Goal: Download file/media

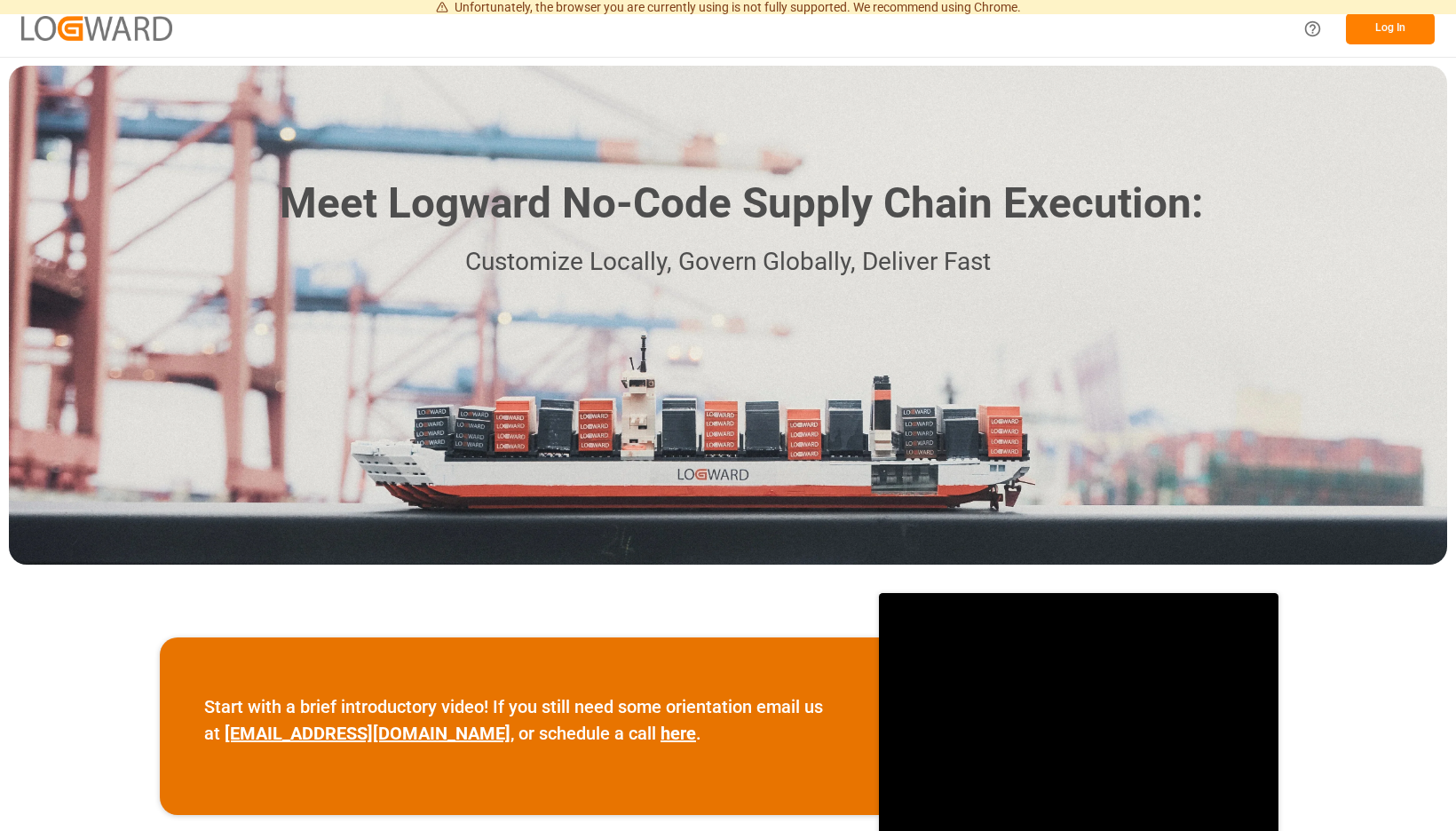
click at [1410, 28] on button "Log In" at bounding box center [1390, 28] width 89 height 31
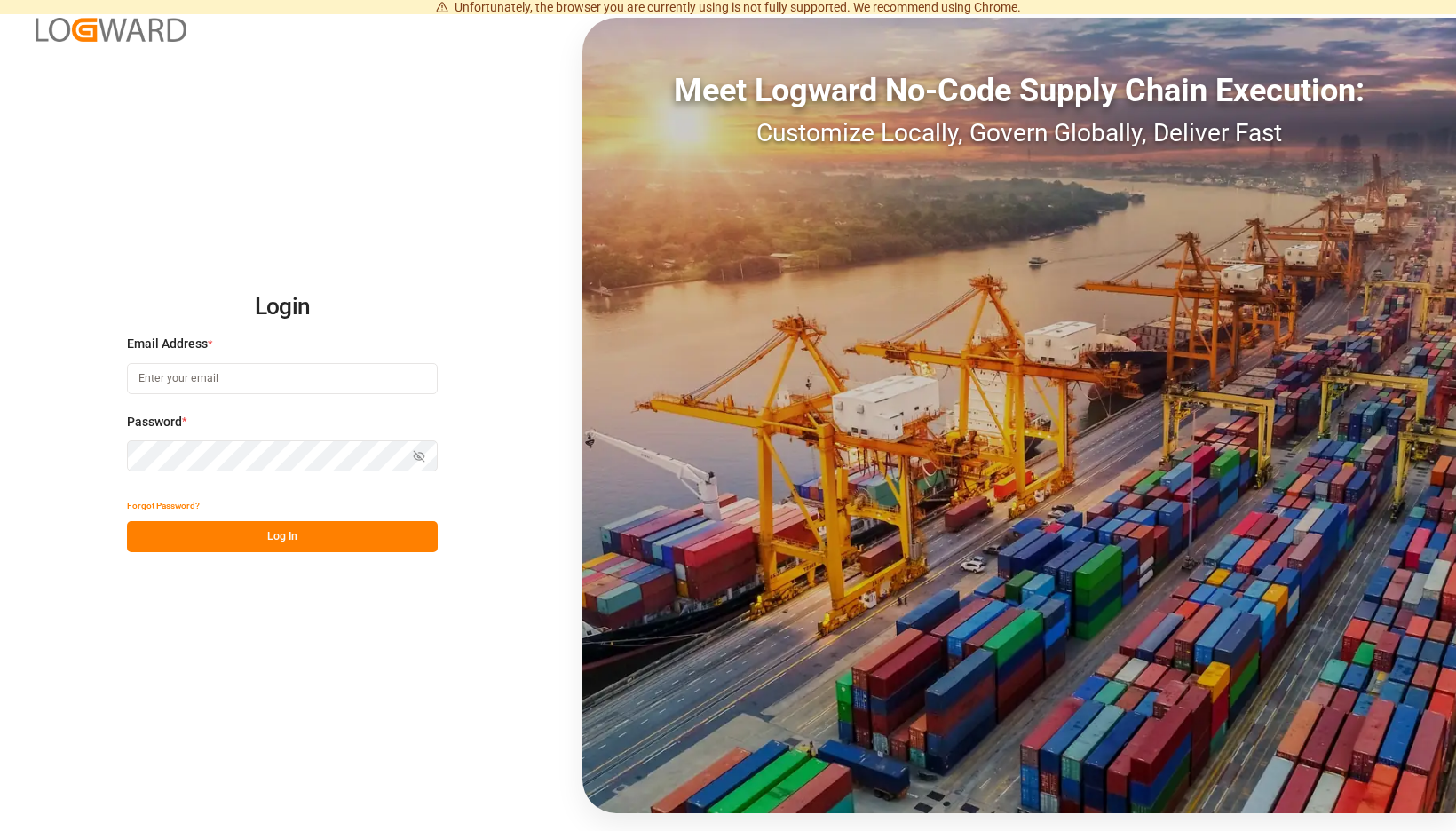
type input "brueninghaus@moeller-spedition.de"
click at [409, 531] on button "Log In" at bounding box center [282, 536] width 311 height 31
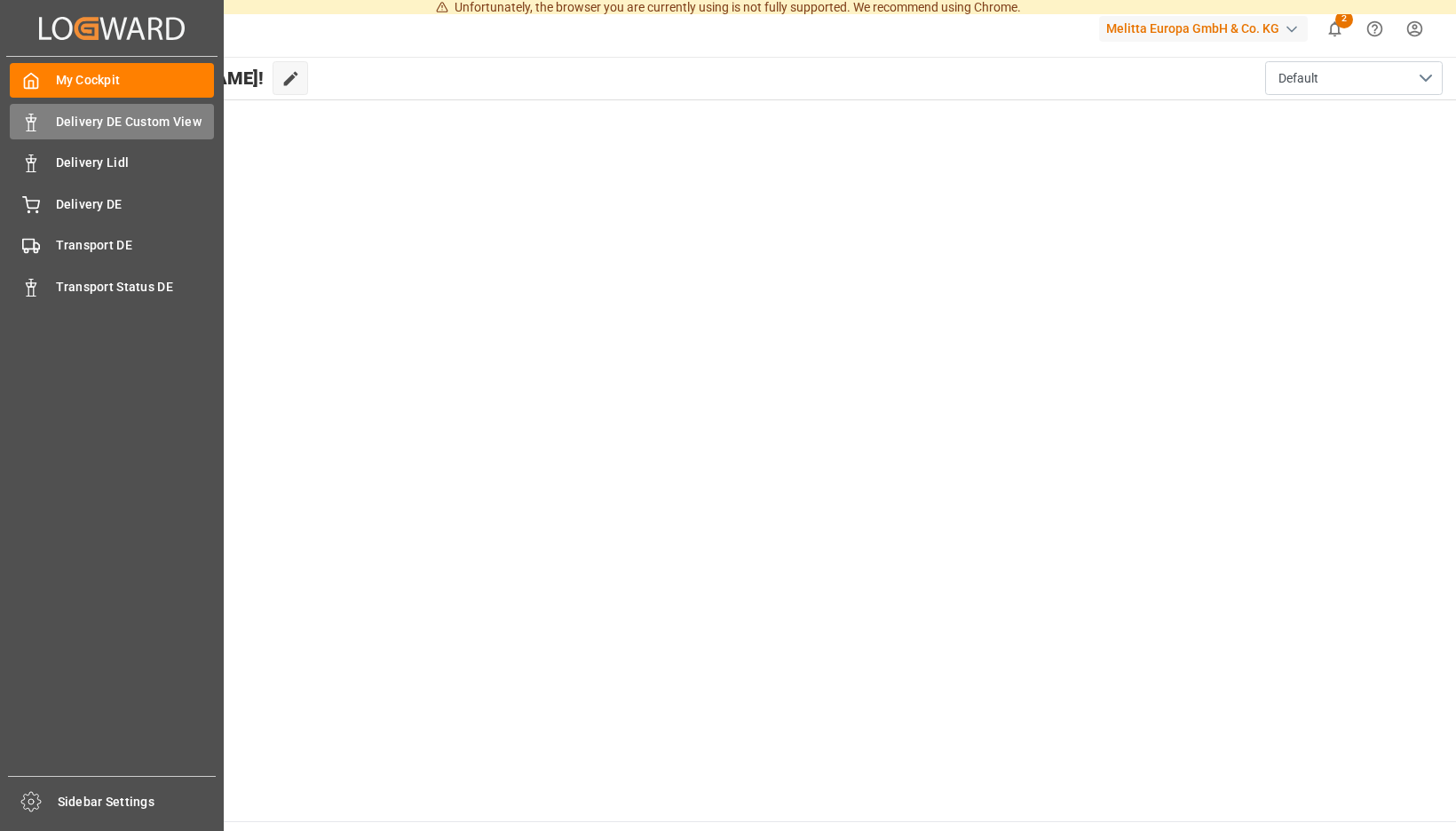
click at [54, 125] on div "Delivery DE Custom View Delivery DE Custom View" at bounding box center [112, 121] width 205 height 35
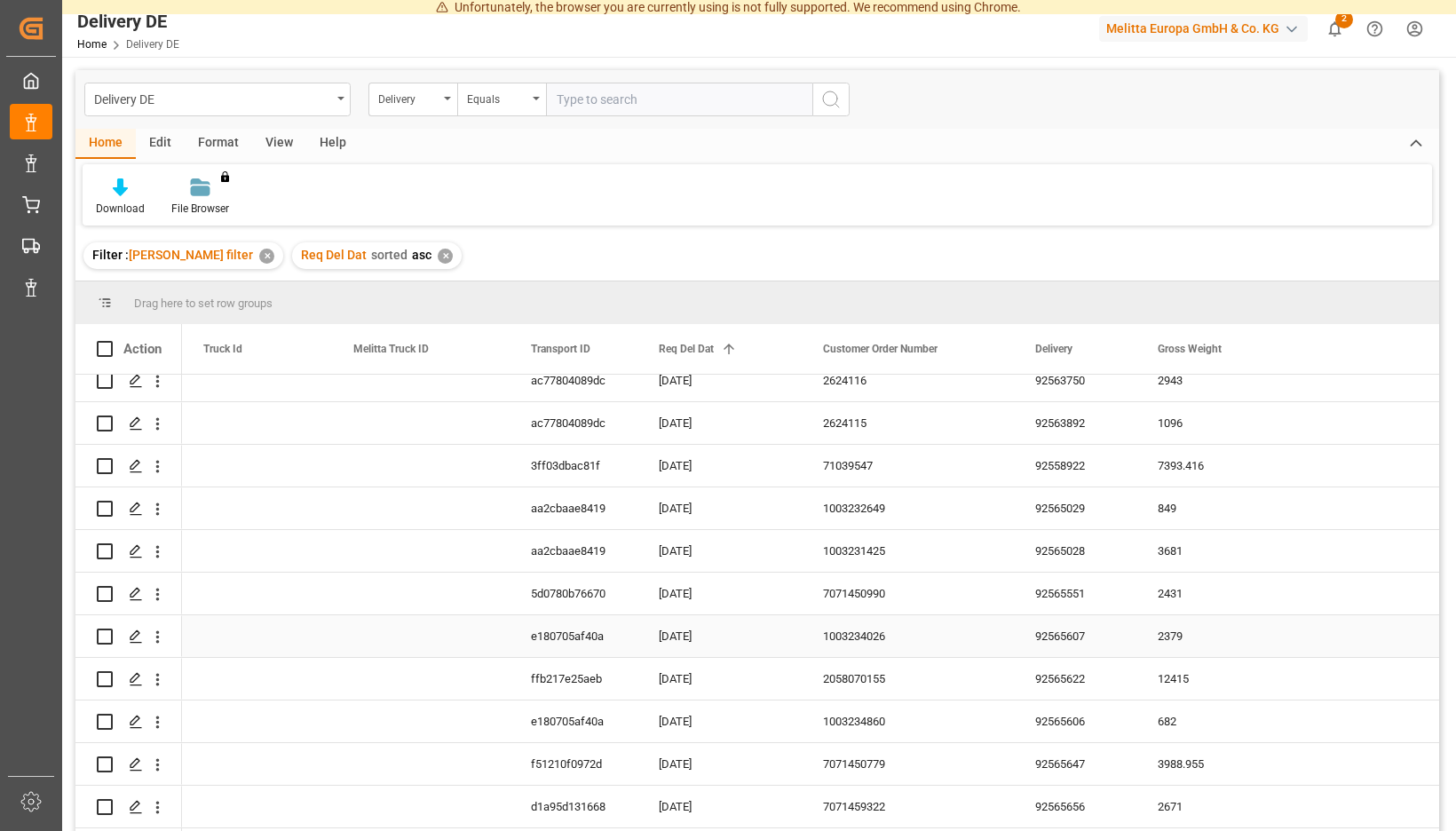
scroll to position [242, 0]
click at [145, 203] on div "Download" at bounding box center [120, 208] width 49 height 16
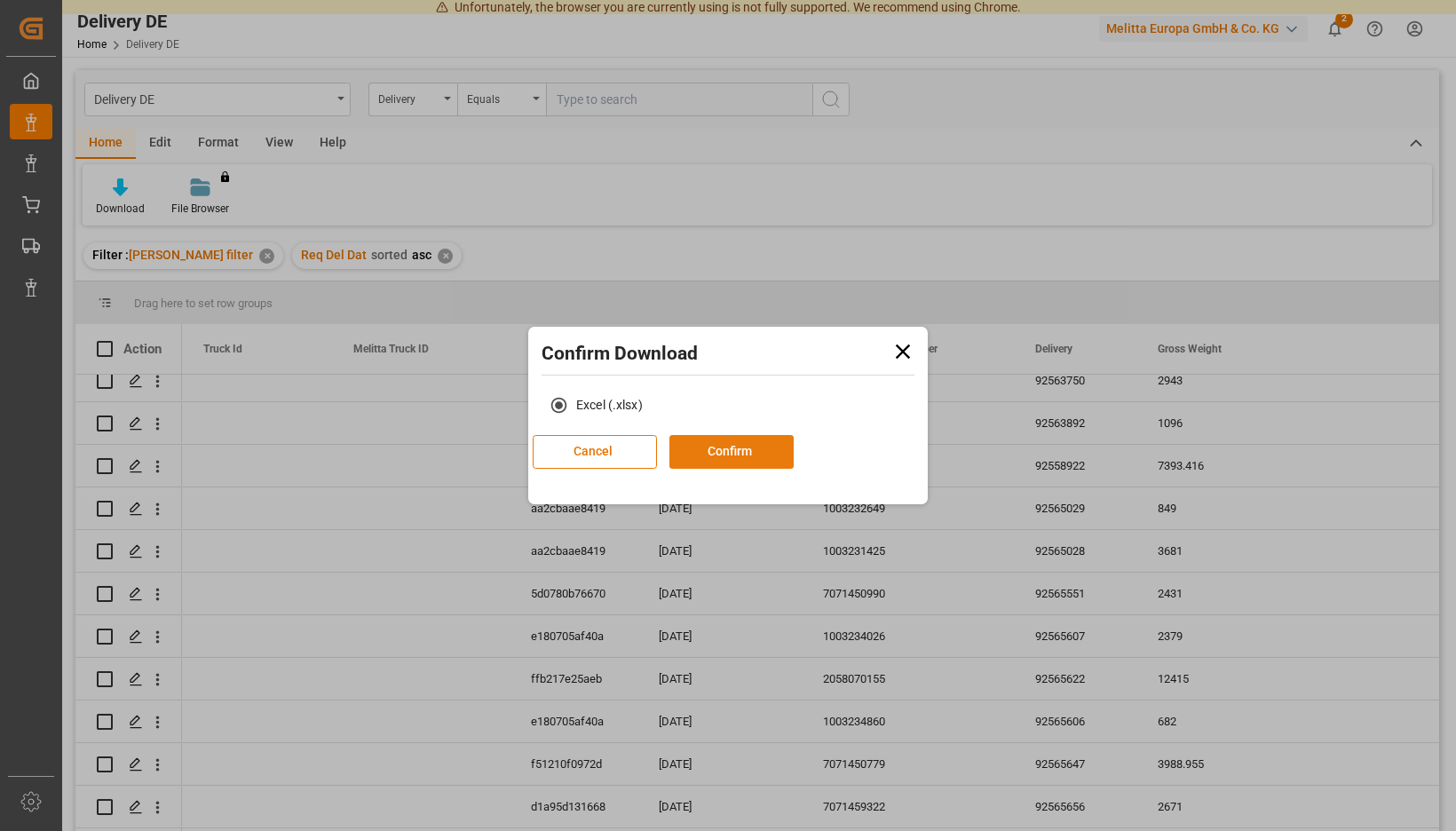
click at [705, 448] on button "Confirm" at bounding box center [731, 452] width 124 height 34
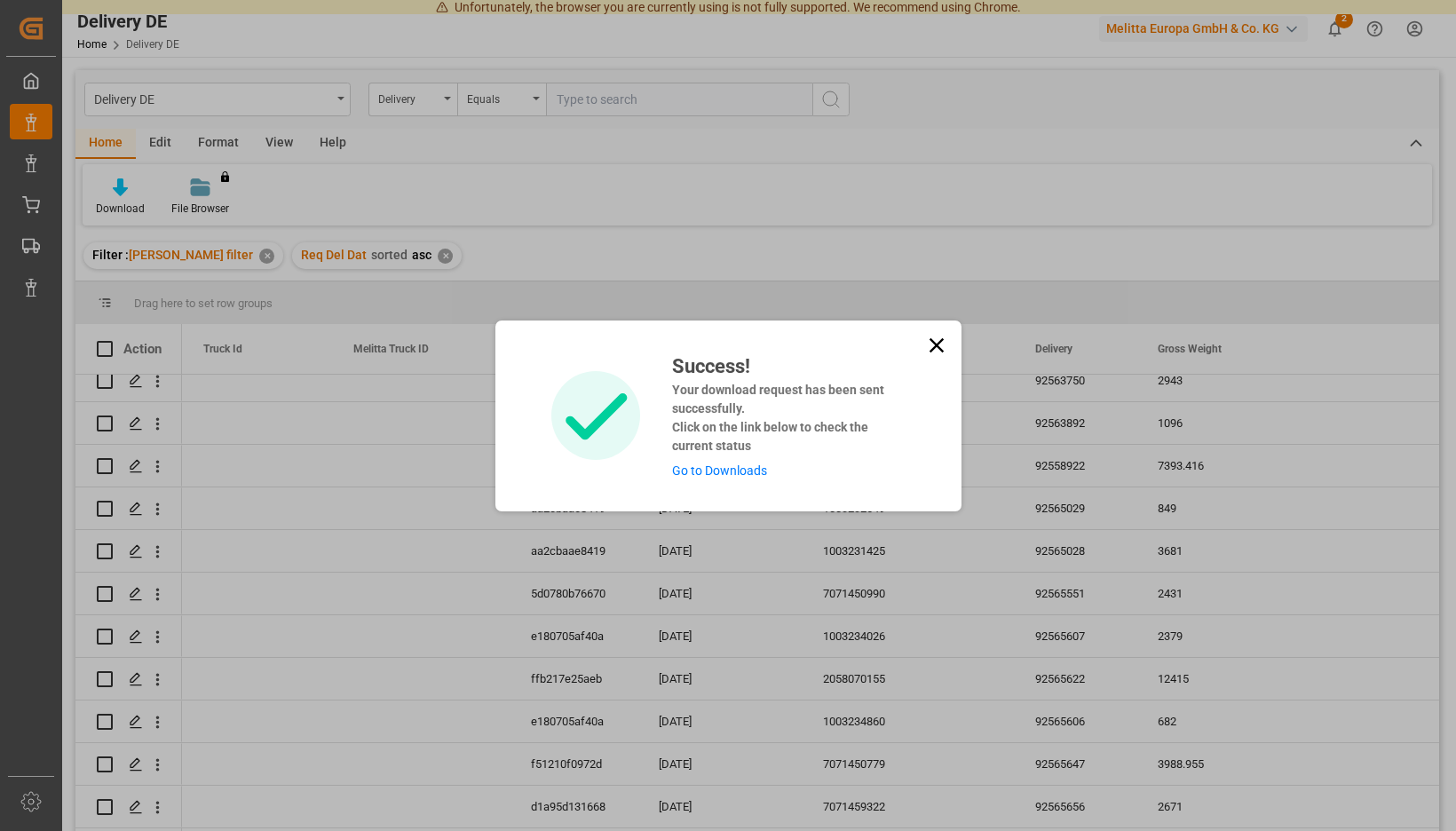
click at [705, 471] on link "Go to Downloads" at bounding box center [719, 470] width 95 height 14
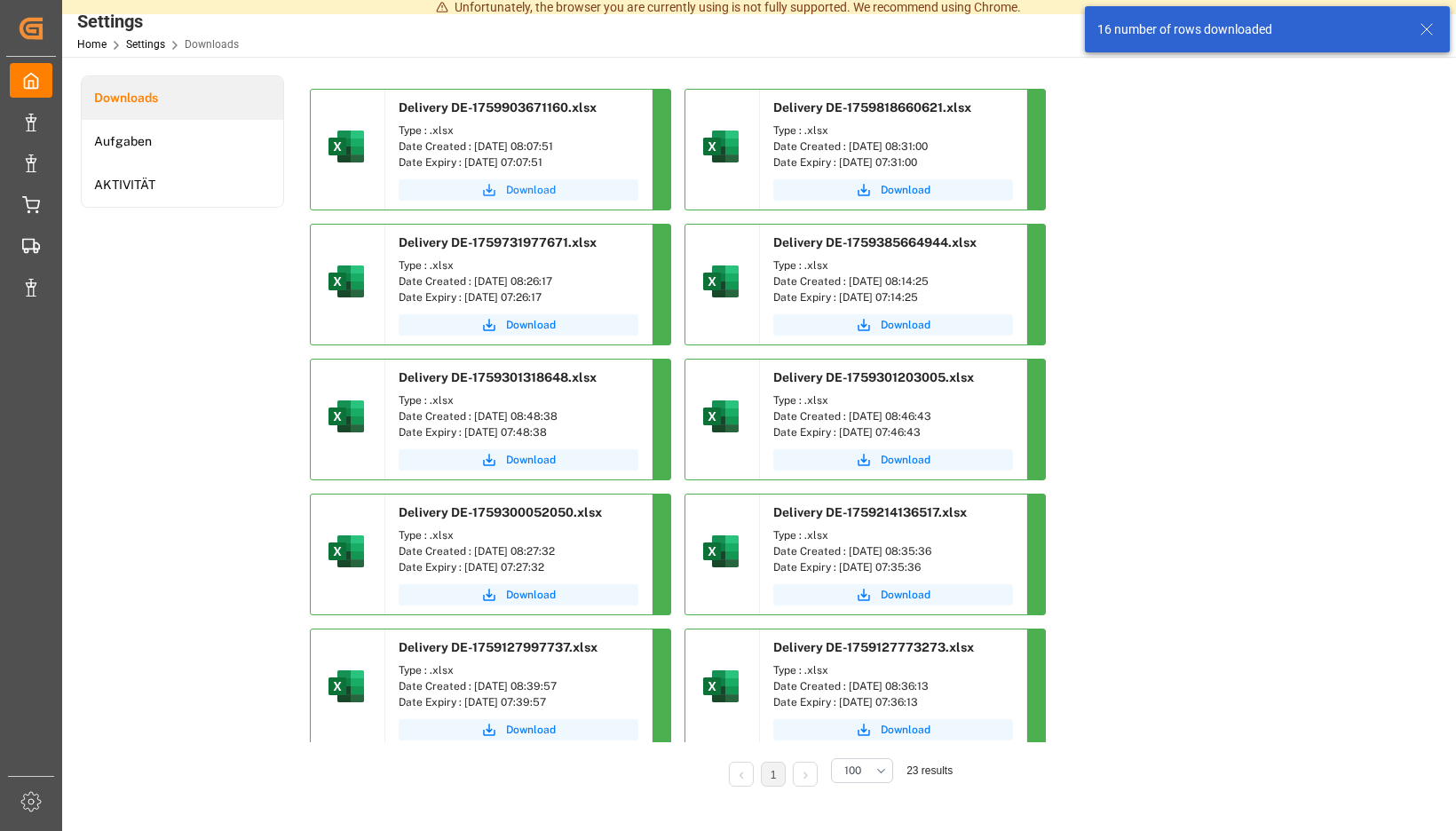
click at [556, 185] on span "Download" at bounding box center [530, 190] width 50 height 16
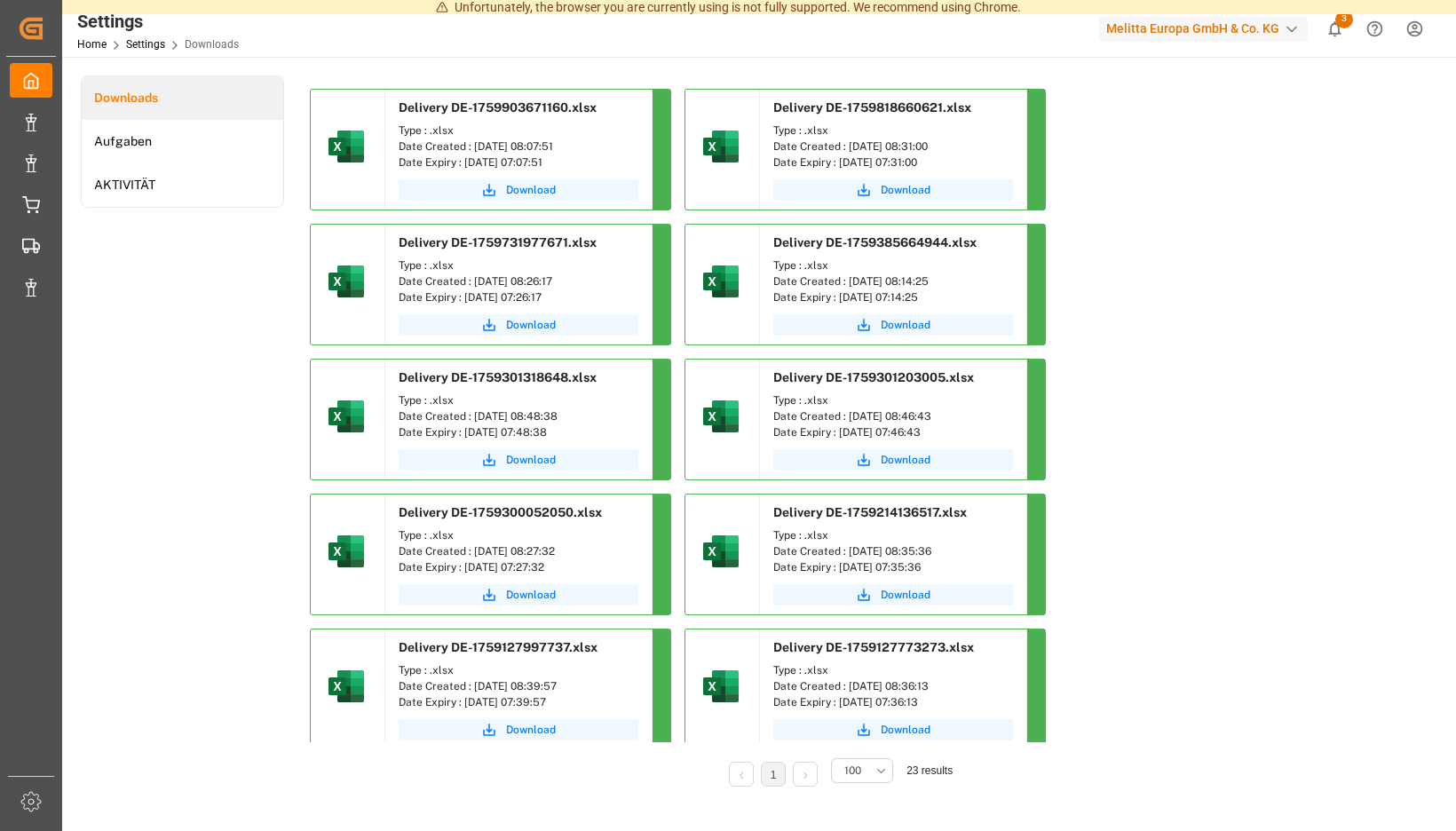
click at [1336, 32] on icon "show 3 new notifications" at bounding box center [1335, 29] width 19 height 19
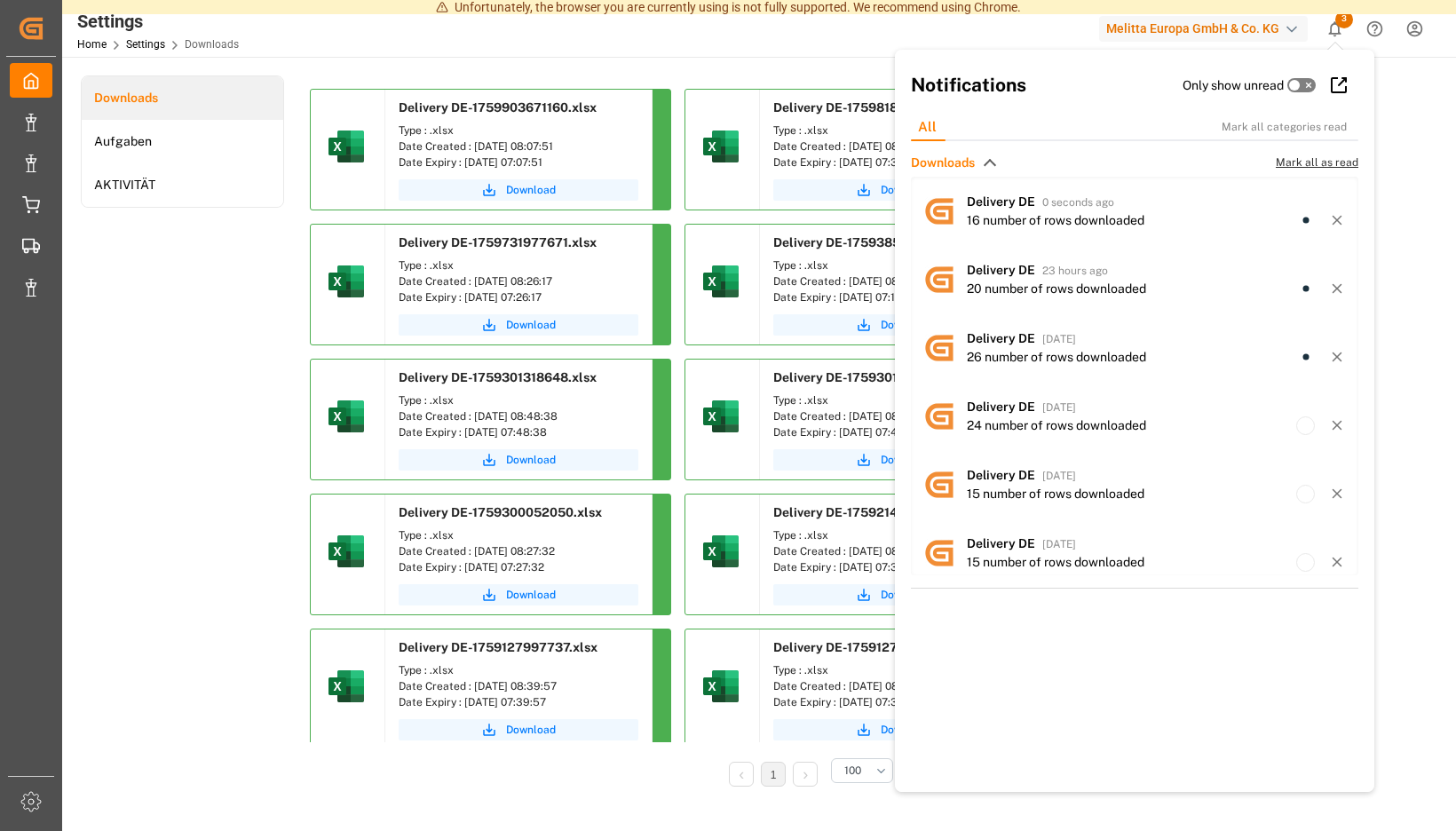
click at [1311, 168] on span "Mark all as read" at bounding box center [1317, 162] width 83 height 16
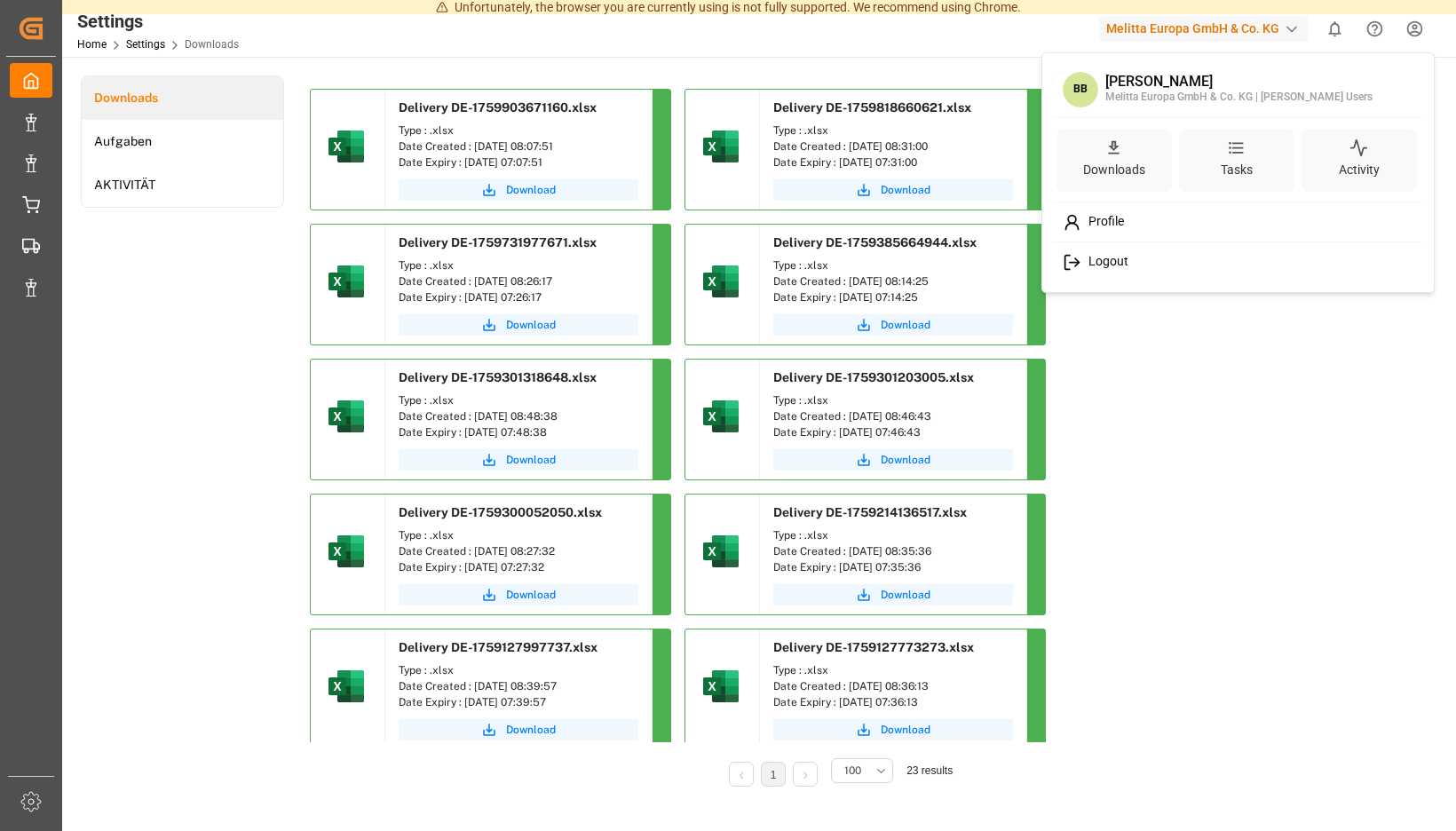
click at [1116, 265] on span "Logout" at bounding box center [1105, 261] width 47 height 16
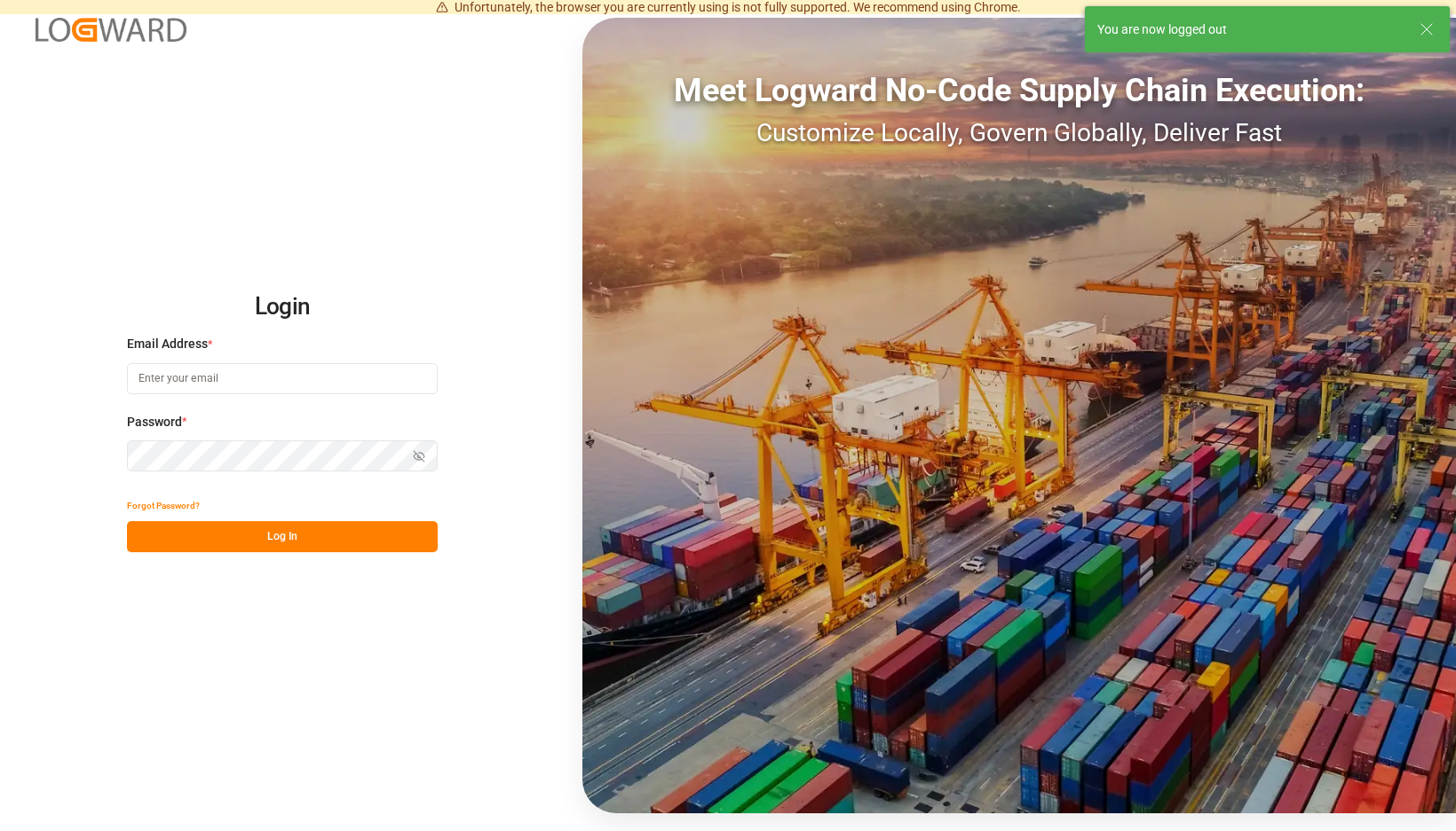
type input "brueninghaus@moeller-spedition.de"
